Goal: Task Accomplishment & Management: Manage account settings

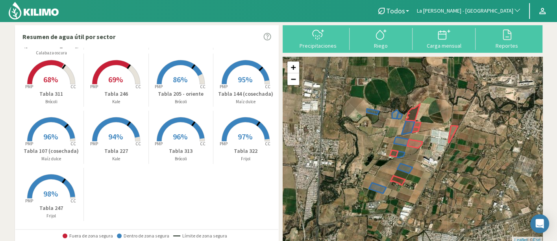
scroll to position [64, 0]
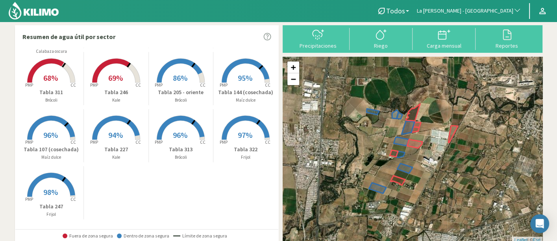
click at [50, 199] on rect at bounding box center [51, 197] width 63 height 63
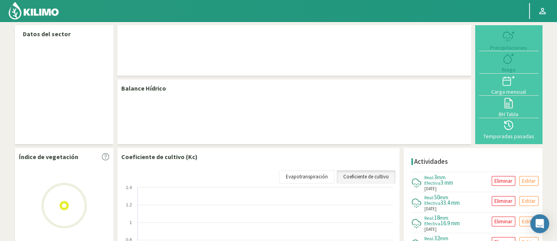
select select "161: Object"
select select "8: Object"
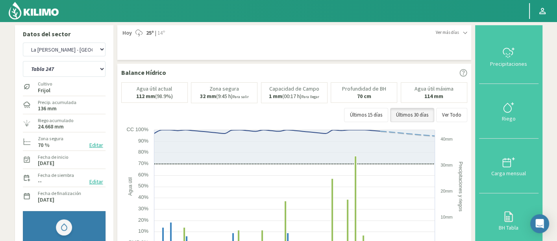
scroll to position [44, 0]
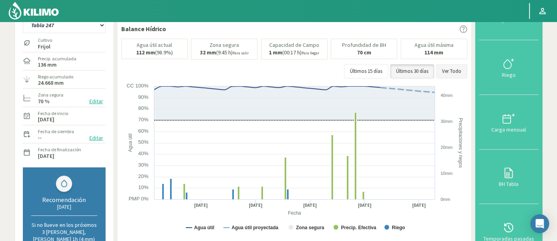
click at [454, 64] on button "Ver Todo" at bounding box center [451, 71] width 31 height 14
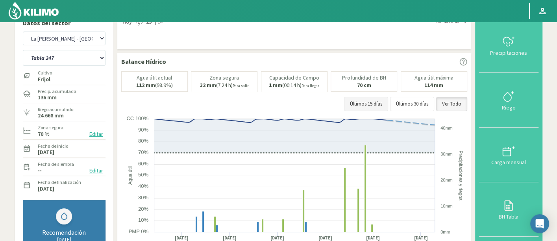
scroll to position [0, 0]
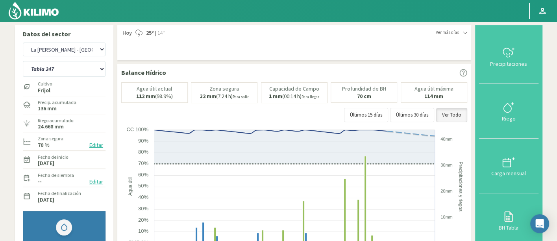
drag, startPoint x: 35, startPoint y: 126, endPoint x: 65, endPoint y: 129, distance: 30.1
click at [65, 129] on div "Riego acumulado 24.668 mm" at bounding box center [64, 123] width 83 height 17
copy label "24.668 mm"
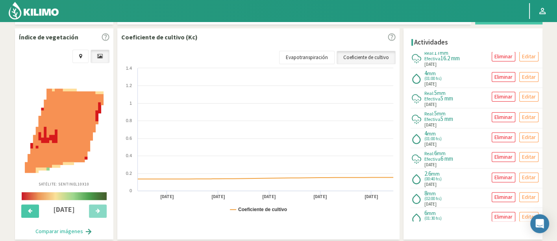
scroll to position [298, 0]
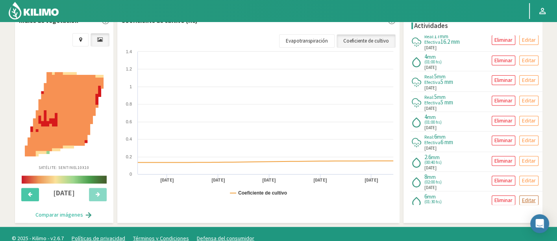
click at [529, 196] on p "Editar" at bounding box center [529, 200] width 14 height 9
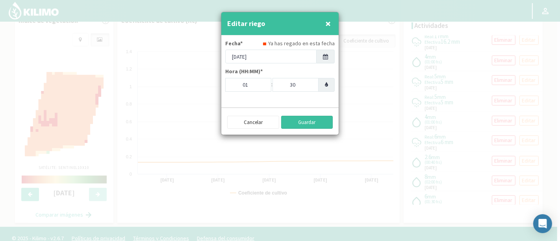
click at [306, 123] on button "Guardar" at bounding box center [307, 122] width 52 height 13
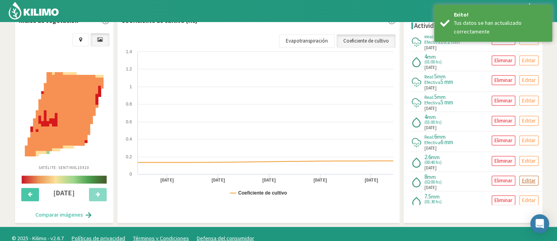
click at [522, 176] on p "Editar" at bounding box center [529, 180] width 14 height 9
type input "[DATE]"
type input "02"
type input "00"
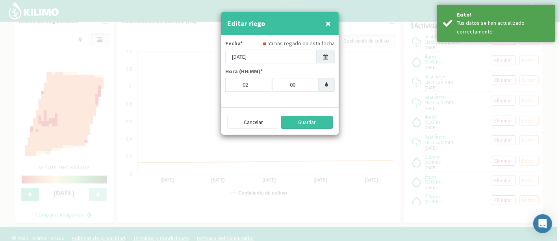
click at [317, 123] on button "Guardar" at bounding box center [307, 122] width 52 height 13
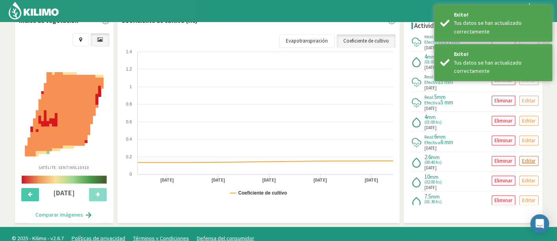
click at [531, 156] on p "Editar" at bounding box center [529, 160] width 14 height 9
type input "[DATE]"
type input "00"
type input "40"
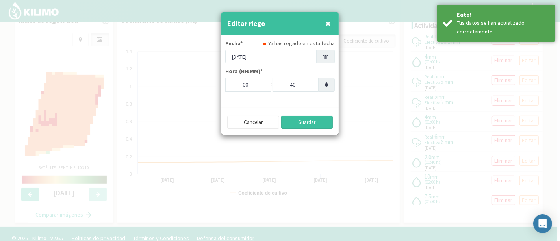
click at [321, 119] on button "Guardar" at bounding box center [307, 122] width 52 height 13
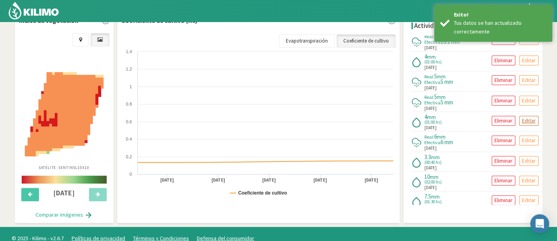
click at [526, 116] on p "Editar" at bounding box center [529, 120] width 14 height 9
type input "[DATE]"
type input "01"
type input "00"
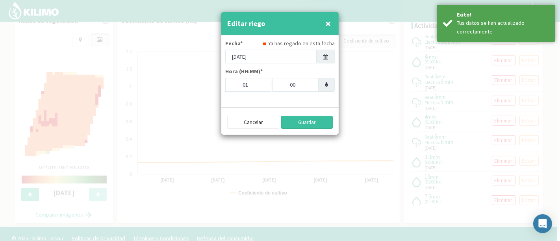
click at [311, 121] on button "Guardar" at bounding box center [307, 122] width 52 height 13
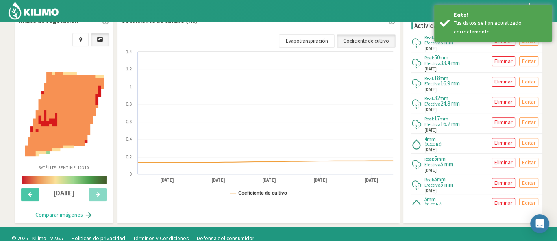
scroll to position [0, 0]
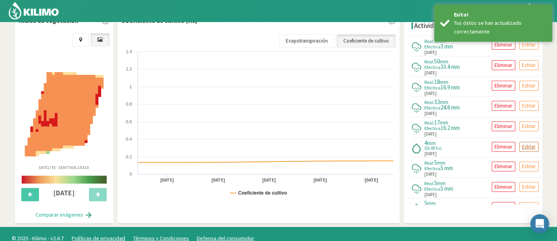
click at [524, 142] on p "Editar" at bounding box center [529, 146] width 14 height 9
type input "[DATE]"
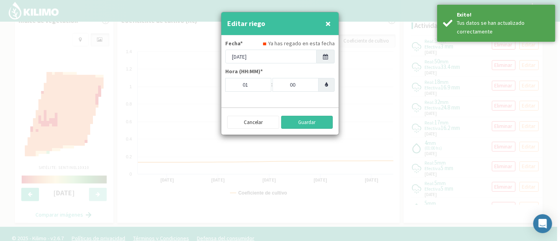
click at [311, 124] on button "Guardar" at bounding box center [307, 122] width 52 height 13
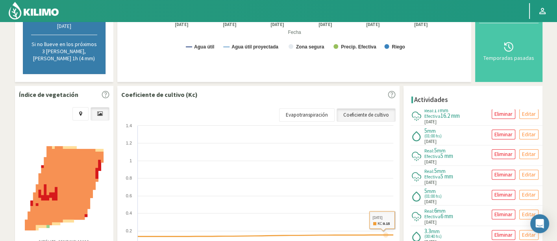
scroll to position [211, 0]
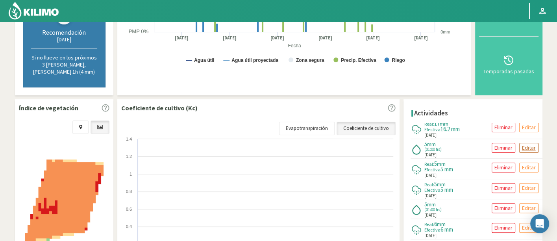
click at [531, 143] on p "Editar" at bounding box center [529, 147] width 14 height 9
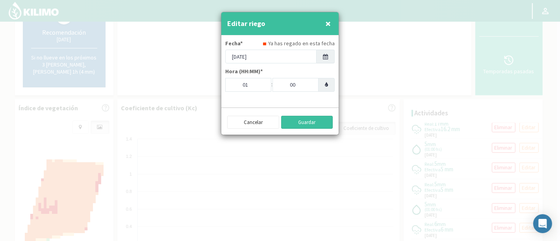
click at [298, 124] on button "Guardar" at bounding box center [307, 122] width 52 height 13
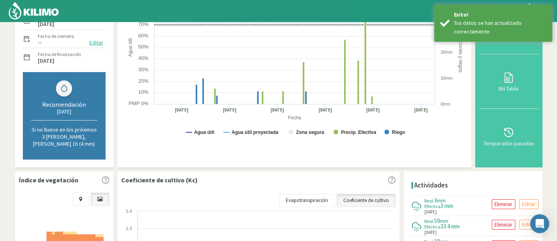
scroll to position [36, 0]
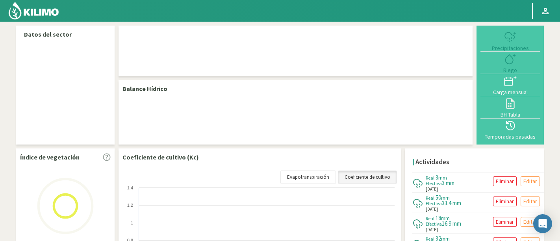
select select "161: Object"
select select "8: Object"
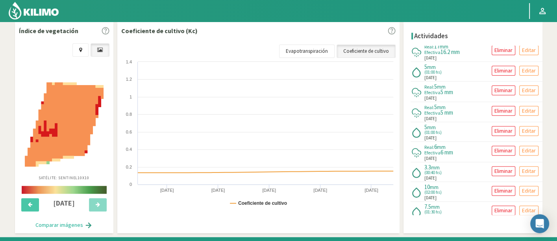
scroll to position [298, 0]
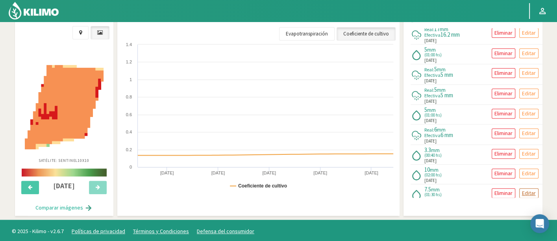
click at [525, 189] on p "Editar" at bounding box center [529, 193] width 14 height 9
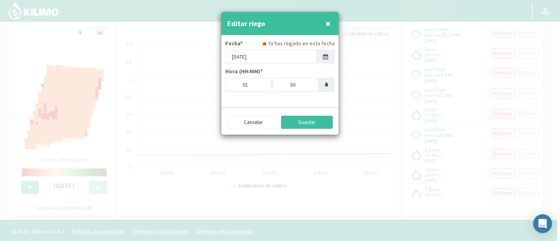
click at [296, 120] on button "Guardar" at bounding box center [307, 122] width 52 height 13
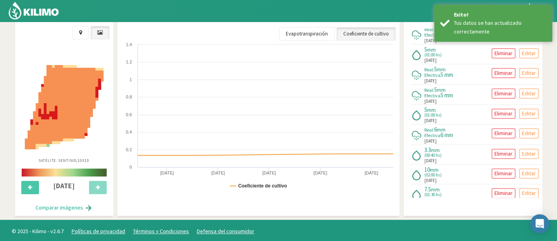
type input "[DATE]"
type input "02"
type input "00"
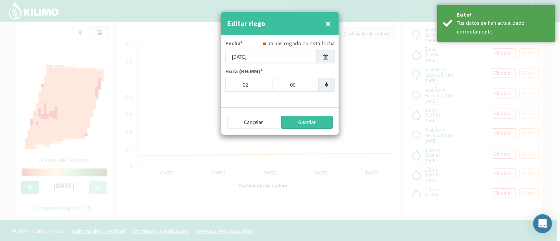
click at [318, 116] on button "Guardar" at bounding box center [307, 122] width 52 height 13
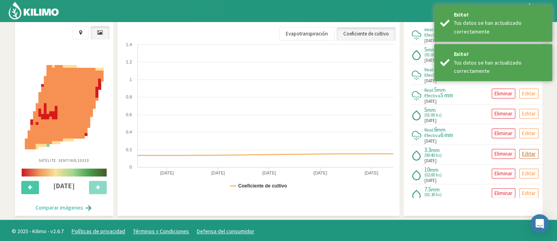
click at [524, 150] on p "Editar" at bounding box center [529, 153] width 14 height 9
type input "[DATE]"
type input "00"
type input "40"
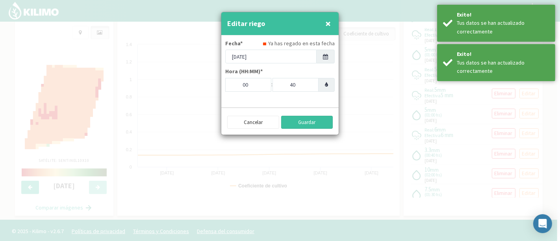
click at [322, 122] on button "Guardar" at bounding box center [307, 122] width 52 height 13
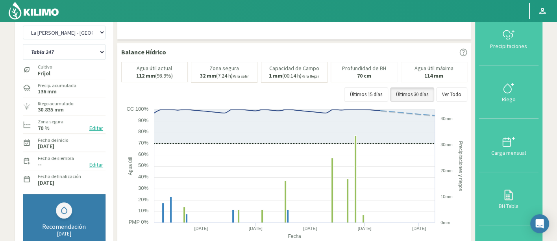
scroll to position [0, 0]
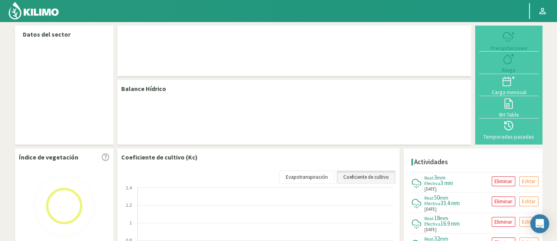
select select "161: Object"
select select "8: Object"
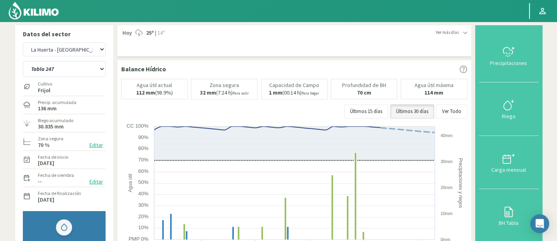
click at [56, 128] on label "30.835 mm" at bounding box center [51, 126] width 26 height 5
copy label "mm"
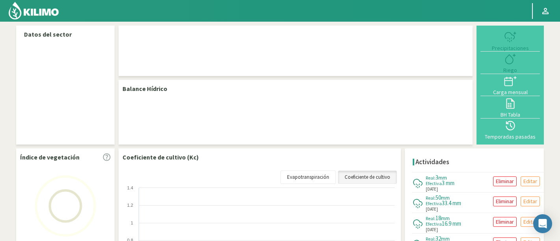
select select "161: Object"
select select "8: Object"
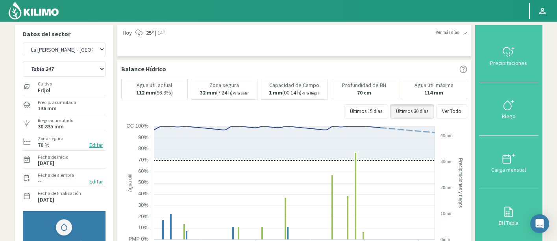
select select "161: Object"
select select "8: Object"
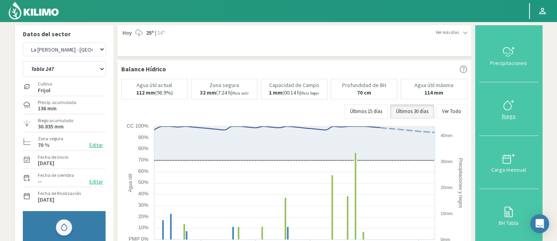
click at [520, 104] on div at bounding box center [508, 105] width 55 height 13
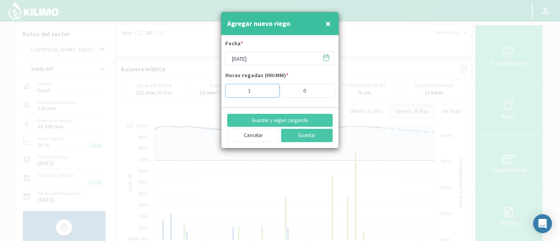
drag, startPoint x: 257, startPoint y: 93, endPoint x: 241, endPoint y: 91, distance: 15.8
click at [241, 91] on input "1" at bounding box center [252, 91] width 54 height 14
click at [330, 23] on span "×" at bounding box center [328, 23] width 6 height 13
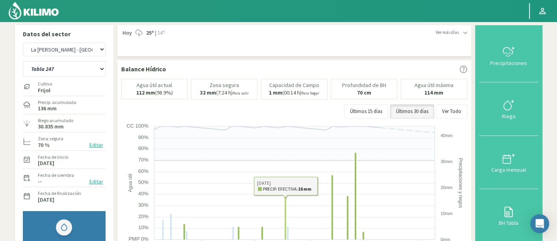
scroll to position [44, 0]
